Goal: Task Accomplishment & Management: Use online tool/utility

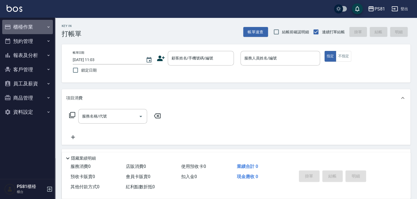
click at [44, 27] on button "櫃檯作業" at bounding box center [27, 27] width 51 height 14
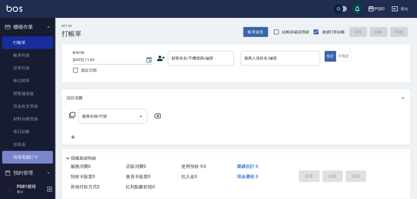
click at [35, 155] on link "現場電腦打卡" at bounding box center [27, 157] width 51 height 13
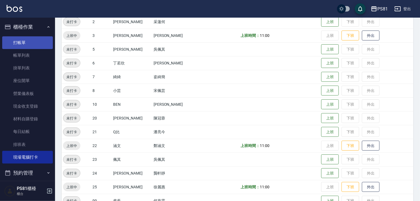
scroll to position [83, 0]
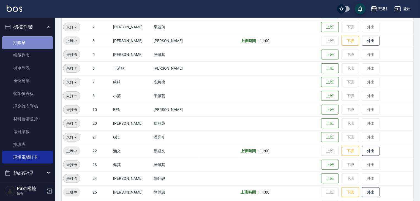
click at [33, 41] on link "打帳單" at bounding box center [27, 42] width 51 height 13
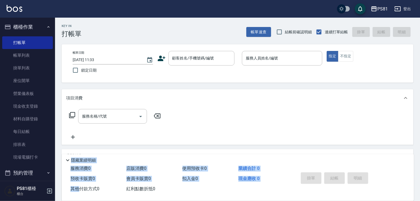
scroll to position [67, 0]
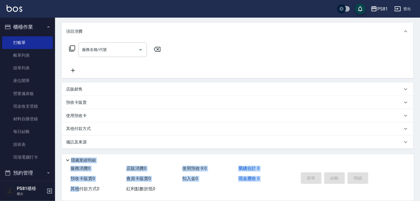
drag, startPoint x: 0, startPoint y: 214, endPoint x: 29, endPoint y: 200, distance: 32.6
click at [0, 199] on html "PS81 登出 櫃檯作業 打帳單 帳單列表 掛單列表 座位開單 營業儀表板 現金收支登錄 材料自購登錄 每日結帳 排班表 現場電腦打卡 預約管理 預約管理 單…" at bounding box center [210, 66] width 420 height 267
drag, startPoint x: 289, startPoint y: 135, endPoint x: 153, endPoint y: 166, distance: 139.6
click at [149, 168] on div "Key In 打帳單 帳單速查 結帳前確認明細 連續打單結帳 掛單 結帳 明細 帳單日期 [DATE] 11:33 鎖定日期 顧客姓名/手機號碼/編號 顧客姓…" at bounding box center [237, 76] width 365 height 250
drag, startPoint x: 169, startPoint y: 191, endPoint x: 168, endPoint y: 128, distance: 62.5
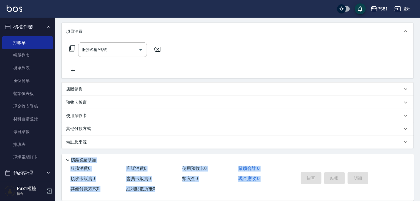
click at [32, 191] on div "PS81 登出 櫃檯作業 打帳單 帳單列表 掛單列表 座位開單 營業儀表板 現金收支登錄 材料自購登錄 每日結帳 排班表 現場電腦打卡 預約管理 預約管理 單…" at bounding box center [210, 66] width 420 height 267
